Goal: Information Seeking & Learning: Learn about a topic

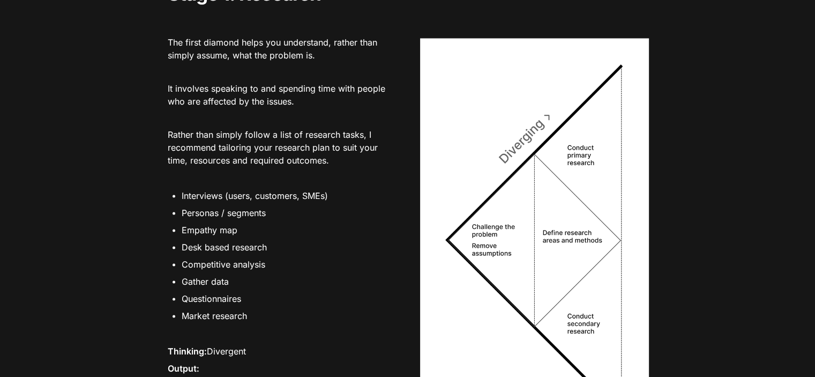
scroll to position [1982, 0]
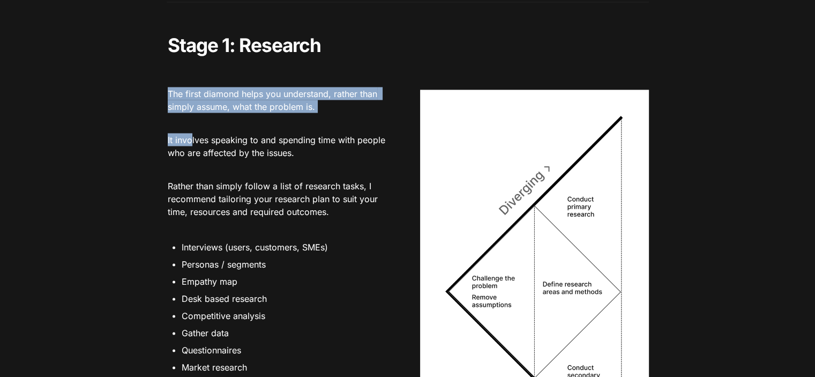
drag, startPoint x: 173, startPoint y: 101, endPoint x: 192, endPoint y: 147, distance: 49.9
click at [192, 147] on div "The first diamond helps you understand, rather than simply assume, what the pro…" at bounding box center [281, 284] width 229 height 445
click at [192, 148] on p "It involves speaking to and spending time with people who are affected by the i…" at bounding box center [281, 145] width 229 height 29
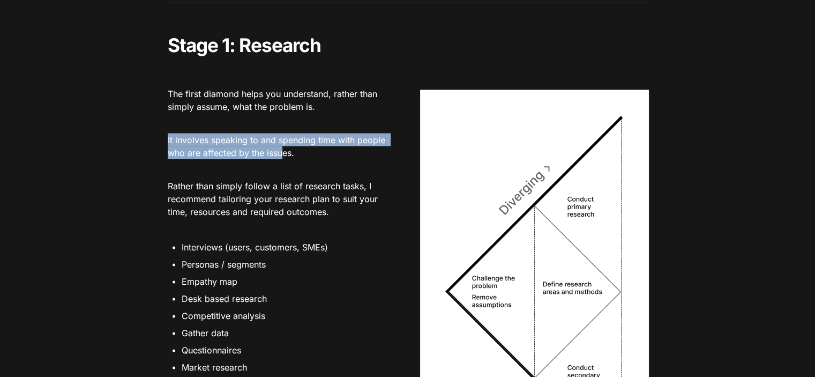
drag, startPoint x: 163, startPoint y: 156, endPoint x: 282, endPoint y: 163, distance: 119.1
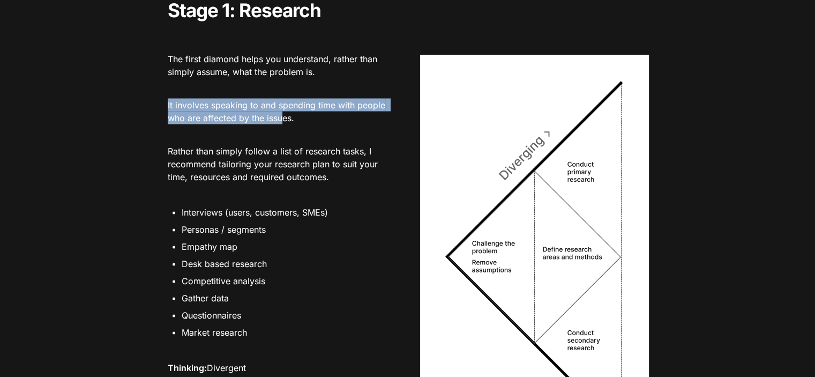
scroll to position [2036, 0]
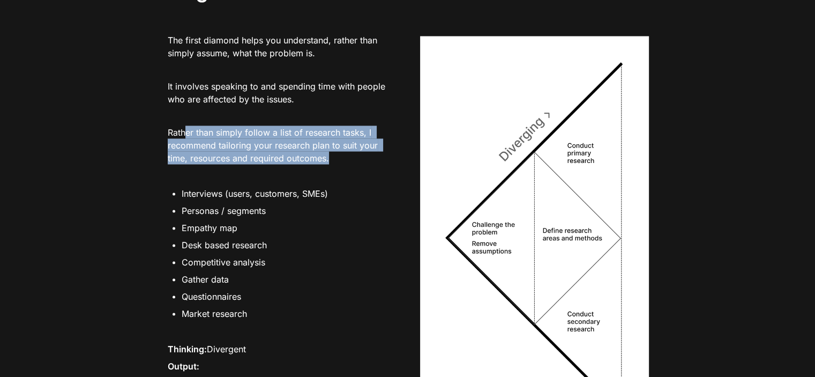
drag, startPoint x: 223, startPoint y: 139, endPoint x: 341, endPoint y: 169, distance: 121.5
click at [341, 166] on p "Rather than simply follow a list of research tasks, I recommend tailoring your …" at bounding box center [281, 145] width 229 height 42
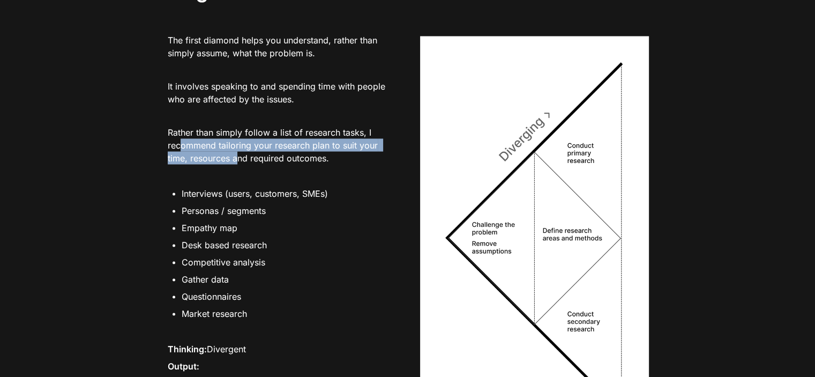
drag, startPoint x: 181, startPoint y: 152, endPoint x: 244, endPoint y: 172, distance: 66.4
click at [239, 166] on p "Rather than simply follow a list of research tasks, I recommend tailoring your …" at bounding box center [281, 145] width 229 height 42
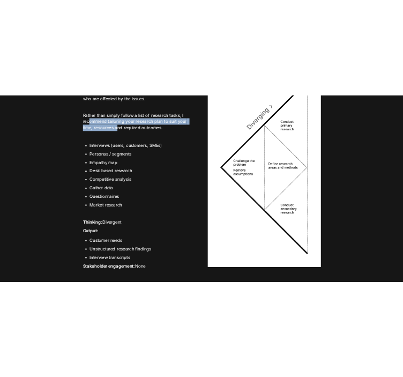
scroll to position [2143, 0]
